Goal: Find specific page/section: Find specific page/section

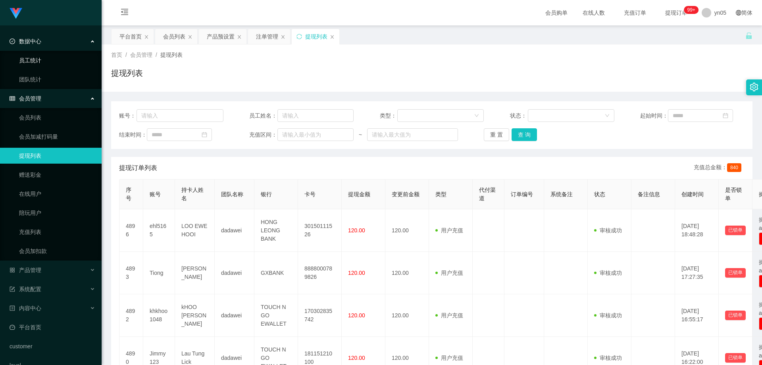
click at [41, 56] on link "员工统计" at bounding box center [57, 60] width 76 height 16
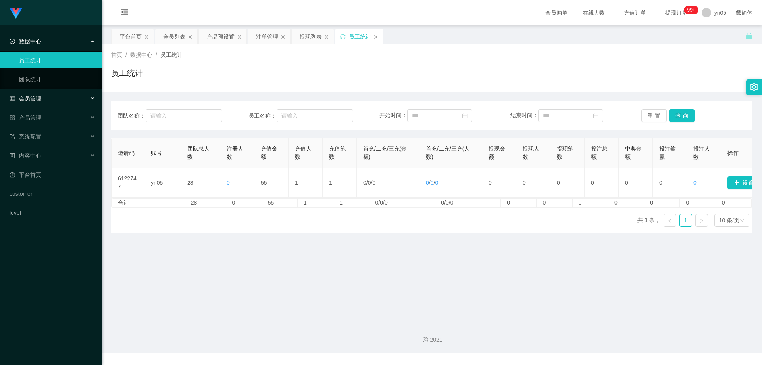
click at [42, 98] on div "会员管理" at bounding box center [51, 99] width 102 height 16
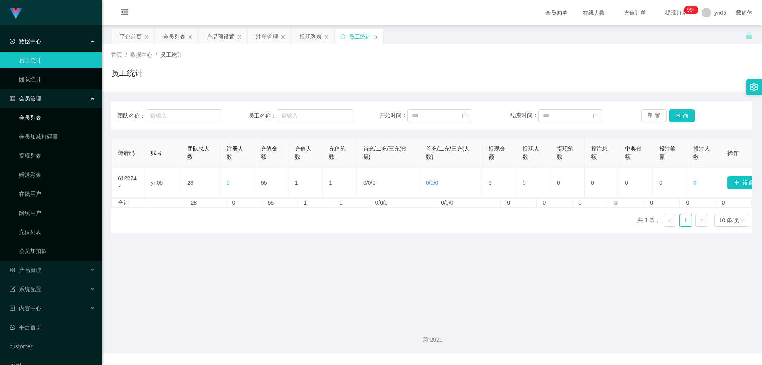
click at [39, 119] on link "会员列表" at bounding box center [57, 118] width 76 height 16
